Goal: Check status: Check status

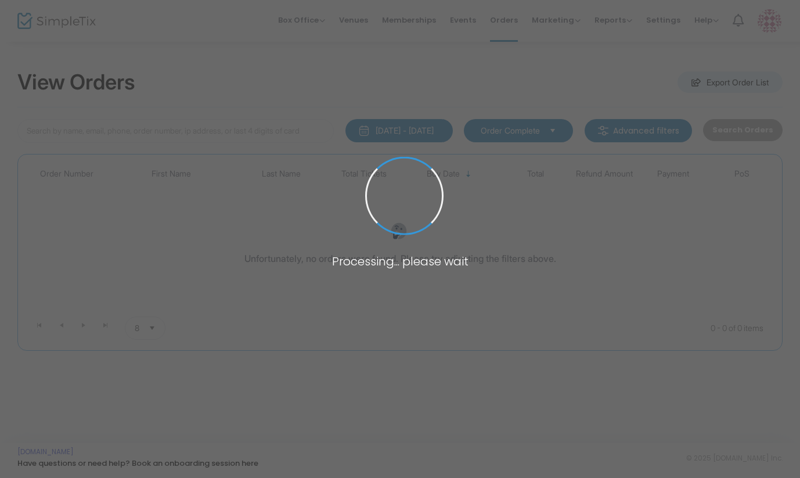
type input "[PERSON_NAME]"
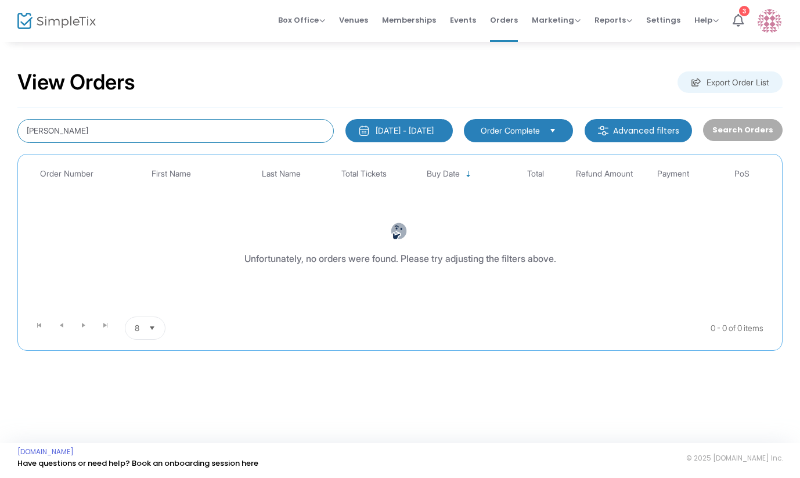
drag, startPoint x: 87, startPoint y: 132, endPoint x: -50, endPoint y: 119, distance: 138.1
click at [0, 119] on html "Processing... please wait Box Office Sell Tickets Bookings Sell Season Pass Ven…" at bounding box center [400, 239] width 800 height 478
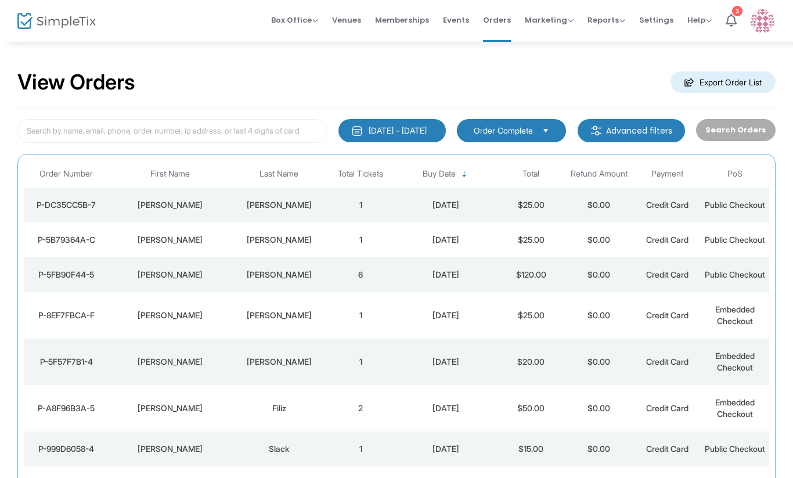
click at [317, 203] on td "[PERSON_NAME]" at bounding box center [279, 204] width 95 height 35
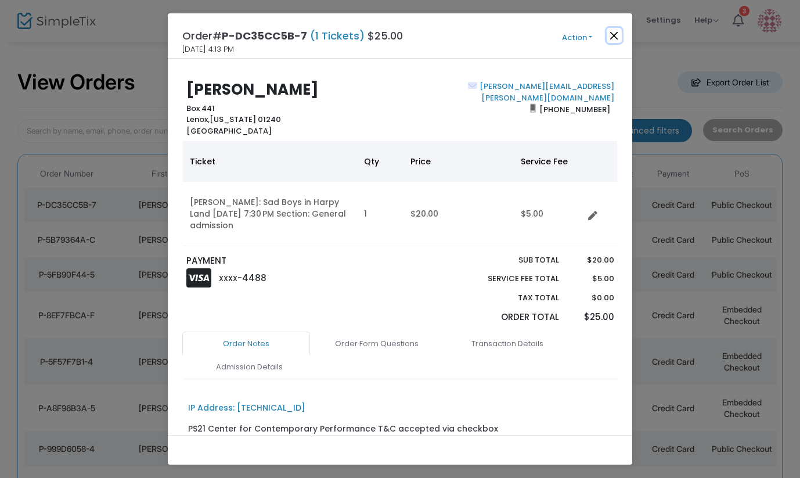
click at [612, 32] on button "Close" at bounding box center [613, 35] width 15 height 15
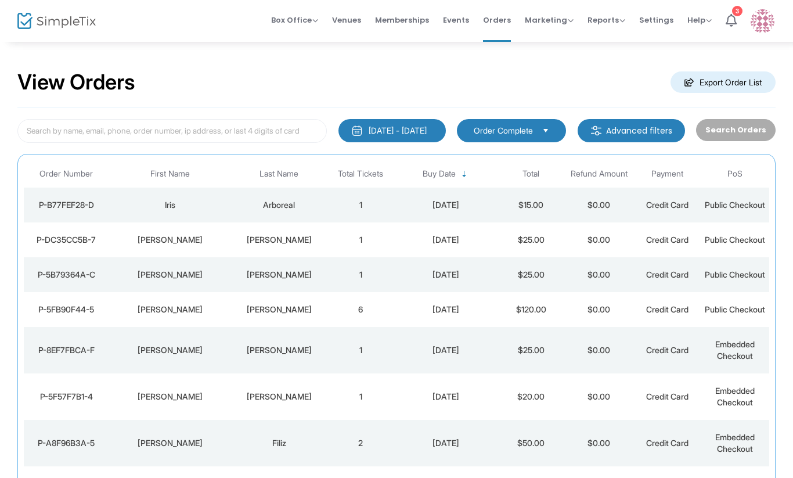
click at [205, 211] on div "Iris" at bounding box center [170, 205] width 117 height 12
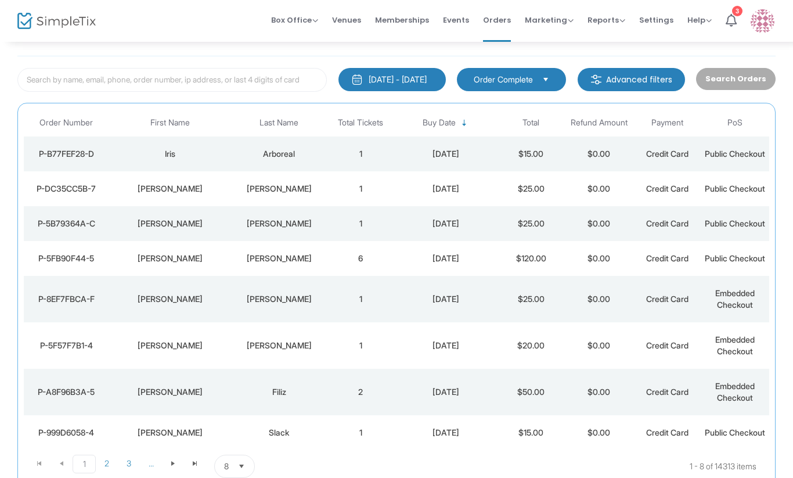
scroll to position [81, 0]
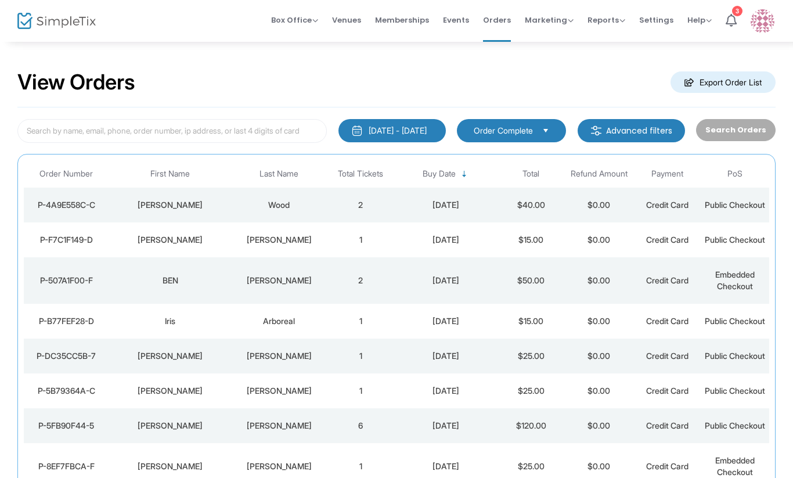
click at [207, 222] on td "Jane" at bounding box center [170, 204] width 122 height 35
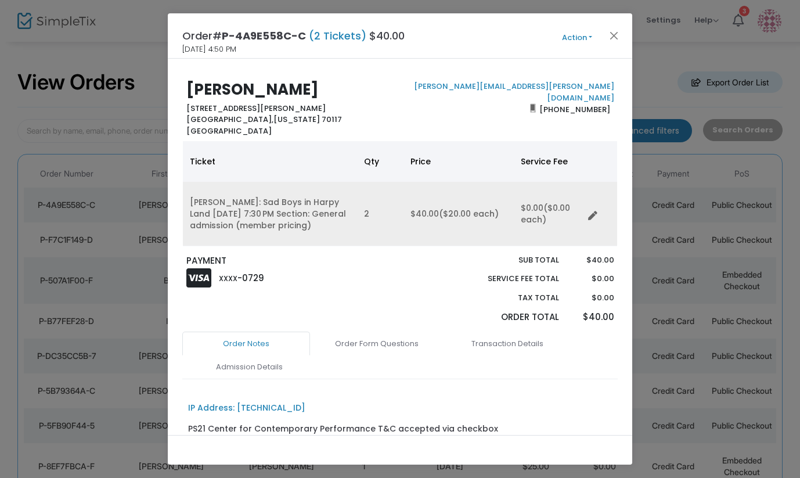
click at [290, 229] on td "Alex Tatarsky: Sad Boys in Harpy Land 9/26/2025 7:30 PM Section: General admiss…" at bounding box center [270, 214] width 174 height 64
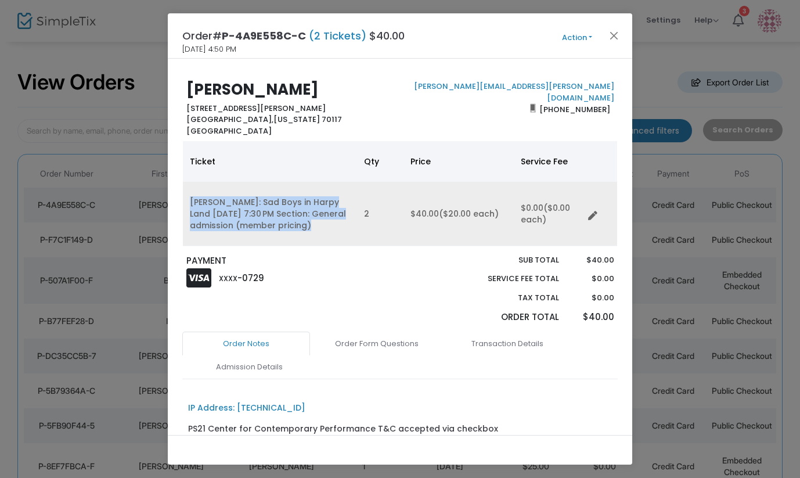
click at [290, 229] on td "Alex Tatarsky: Sad Boys in Harpy Land 9/26/2025 7:30 PM Section: General admiss…" at bounding box center [270, 214] width 174 height 64
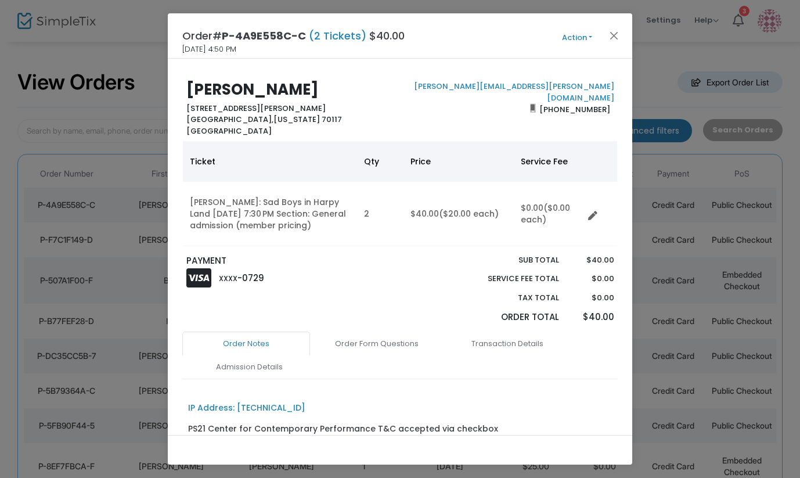
click at [259, 247] on div "Jane Wood 3125 Urquhart Street New Orleans, New York 70117 United States jane.k…" at bounding box center [400, 247] width 464 height 376
click at [610, 32] on button "Close" at bounding box center [613, 35] width 15 height 15
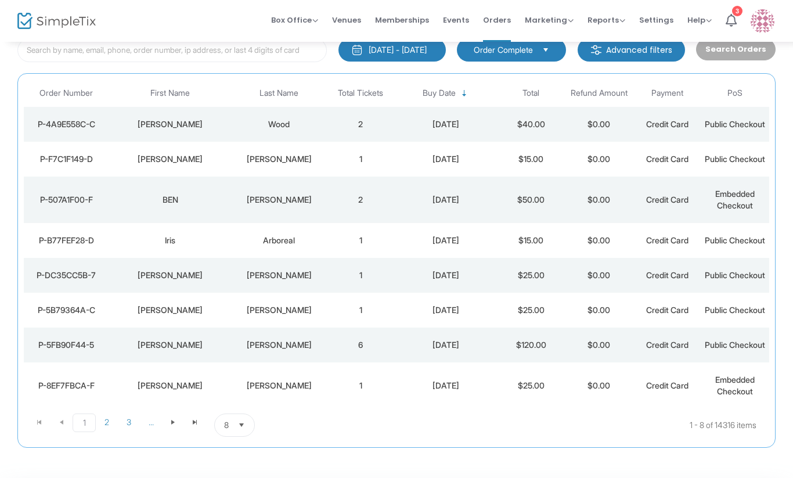
scroll to position [81, 0]
